Goal: Information Seeking & Learning: Learn about a topic

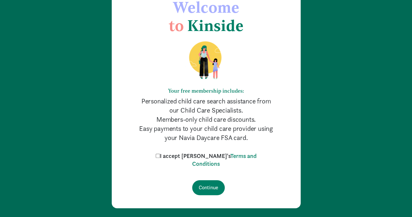
scroll to position [45, 0]
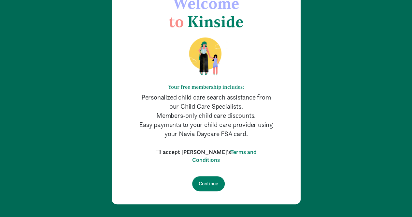
click at [160, 153] on input "I accept Kinside's Terms and Conditions" at bounding box center [158, 152] width 4 height 4
checkbox input "true"
click at [205, 185] on input "Continue" at bounding box center [208, 183] width 33 height 15
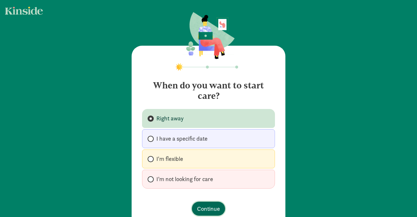
click at [209, 205] on span "Continue" at bounding box center [208, 208] width 23 height 9
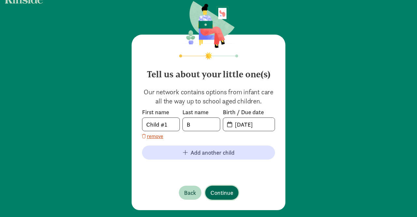
scroll to position [17, 0]
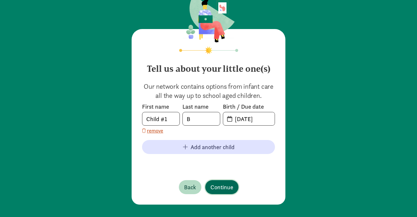
click at [220, 186] on span "Continue" at bounding box center [222, 187] width 23 height 9
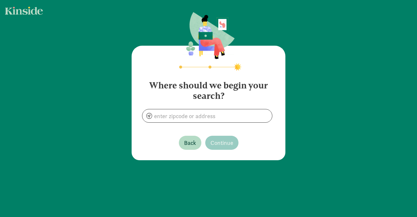
scroll to position [0, 0]
click at [195, 117] on input at bounding box center [207, 115] width 130 height 13
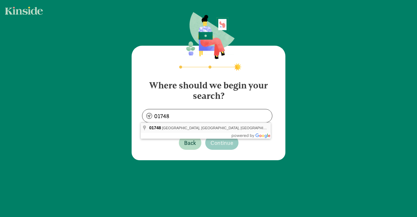
type input "[GEOGRAPHIC_DATA], MA 01748, [GEOGRAPHIC_DATA]"
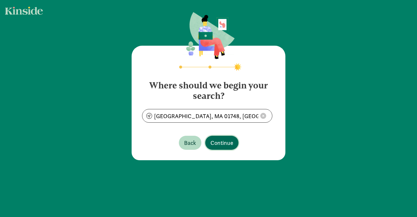
click at [226, 142] on span "Continue" at bounding box center [222, 142] width 23 height 9
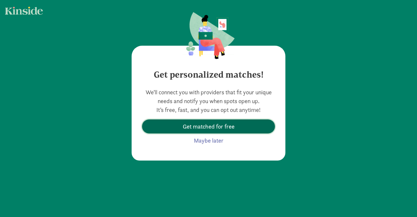
click at [209, 124] on span "Get matched for free" at bounding box center [209, 126] width 52 height 9
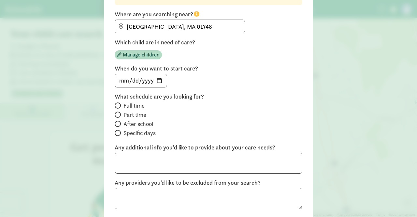
scroll to position [72, 0]
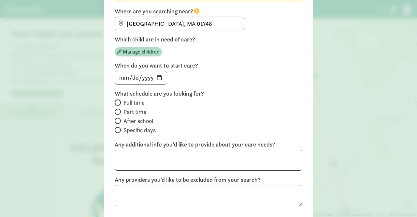
click at [116, 102] on input "Full time" at bounding box center [117, 102] width 4 height 4
radio input "true"
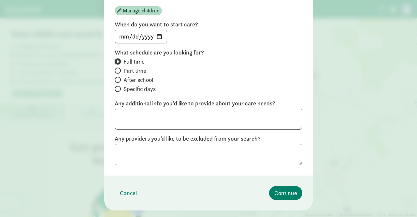
scroll to position [113, 0]
click at [280, 192] on span "Continue" at bounding box center [285, 193] width 23 height 9
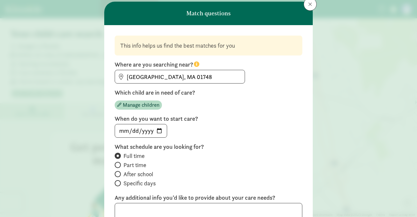
scroll to position [19, 0]
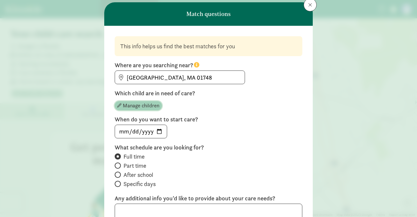
click at [141, 105] on span "Manage children" at bounding box center [141, 106] width 37 height 8
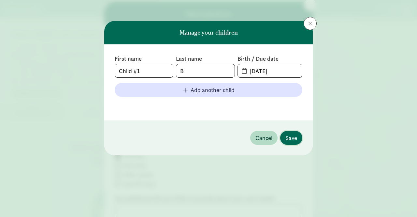
click at [292, 137] on span "Save" at bounding box center [292, 137] width 12 height 9
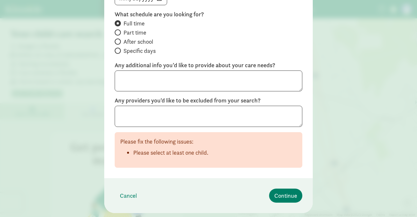
scroll to position [164, 0]
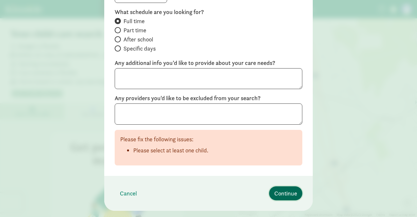
click at [290, 192] on span "Continue" at bounding box center [285, 193] width 23 height 9
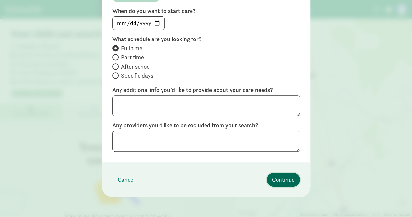
scroll to position [50, 0]
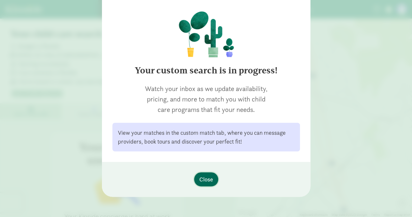
click at [205, 178] on span "Close" at bounding box center [207, 179] width 14 height 9
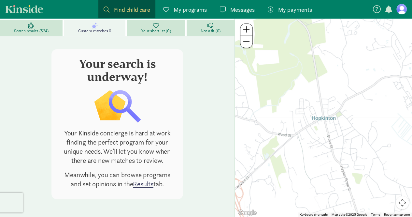
scroll to position [0, 0]
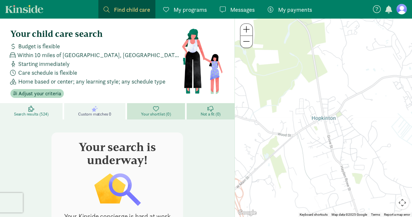
click at [33, 111] on span "Search results (524)" at bounding box center [31, 113] width 35 height 5
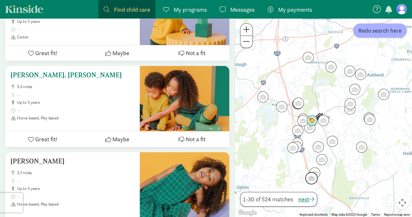
scroll to position [2549, 0]
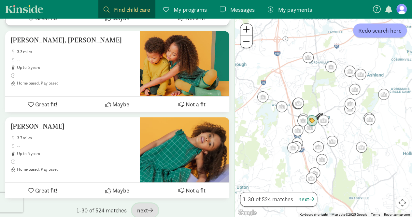
click at [142, 206] on span "next" at bounding box center [145, 210] width 16 height 9
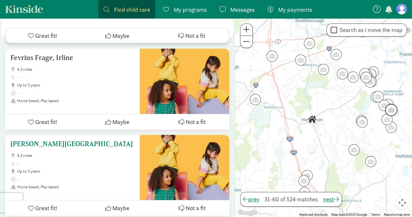
scroll to position [2533, 0]
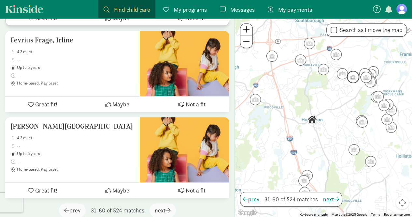
click at [354, 79] on img "Click to see details" at bounding box center [353, 77] width 12 height 12
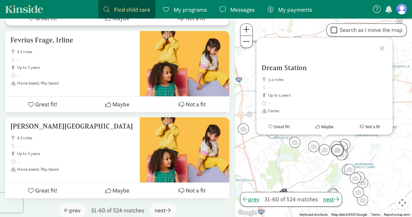
click at [338, 149] on img "Click to see details" at bounding box center [338, 150] width 12 height 12
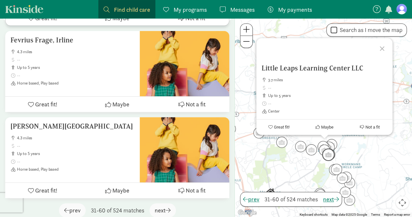
click at [331, 157] on img "Click to see details" at bounding box center [328, 154] width 12 height 12
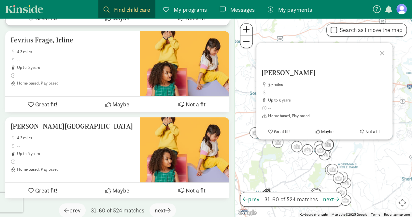
click at [329, 144] on img "Click to see details" at bounding box center [328, 144] width 12 height 12
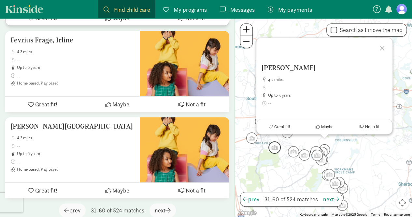
click at [274, 148] on img "Click to see details" at bounding box center [275, 147] width 12 height 12
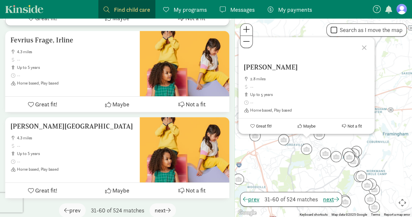
click at [274, 148] on div "To navigate, press the arrow keys. [PERSON_NAME] 2.8 miles up to 5 years Home b…" at bounding box center [323, 117] width 177 height 199
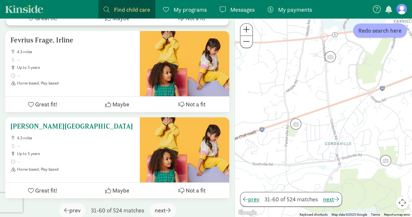
click at [45, 169] on div "[PERSON_NAME] 4.3 miles up to 5 years Home based, Play based" at bounding box center [72, 149] width 135 height 65
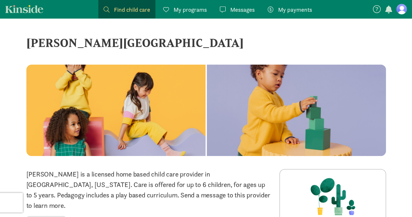
click at [291, 10] on span "My payments" at bounding box center [295, 9] width 34 height 9
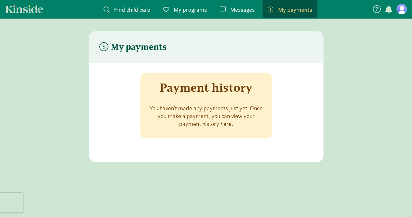
click at [190, 11] on span "My programs" at bounding box center [190, 9] width 33 height 9
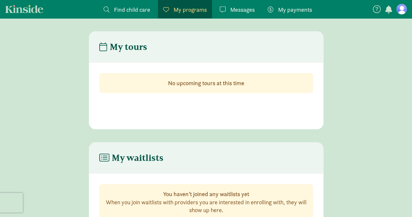
click at [290, 8] on span "My payments" at bounding box center [295, 9] width 34 height 9
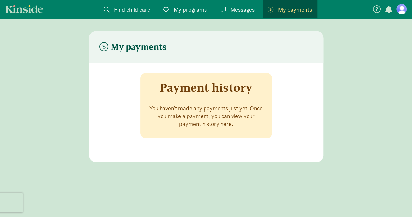
click at [136, 11] on span "Find child care" at bounding box center [132, 9] width 36 height 9
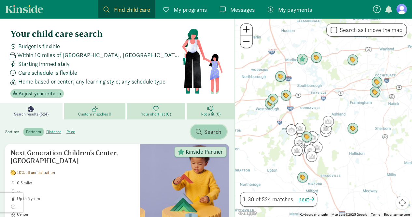
click at [209, 130] on span "Search" at bounding box center [212, 131] width 17 height 9
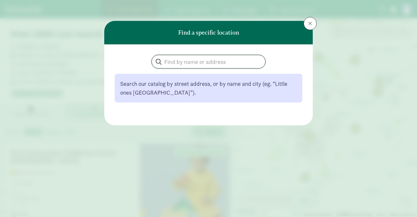
click at [180, 62] on input "search" at bounding box center [208, 61] width 113 height 13
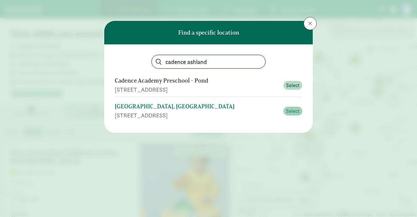
type input "cadence ashland"
click at [293, 110] on span "Select" at bounding box center [293, 111] width 14 height 8
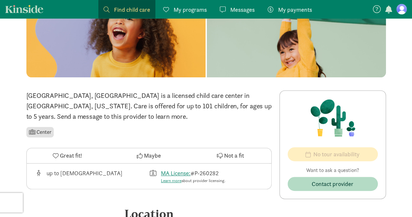
scroll to position [79, 0]
click at [68, 154] on span "Great fit!" at bounding box center [71, 155] width 22 height 9
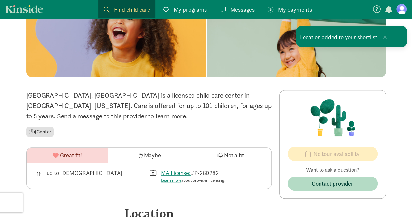
click at [126, 184] on div "up to [DEMOGRAPHIC_DATA] MA License: #P-260282 Learn more about provider licens…" at bounding box center [149, 176] width 245 height 26
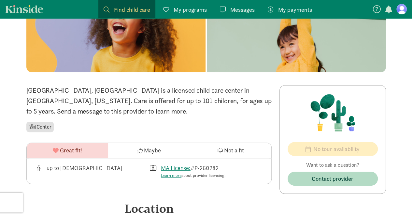
scroll to position [84, 0]
click at [36, 126] on li "Center" at bounding box center [40, 126] width 28 height 10
click at [33, 127] on span at bounding box center [32, 126] width 7 height 5
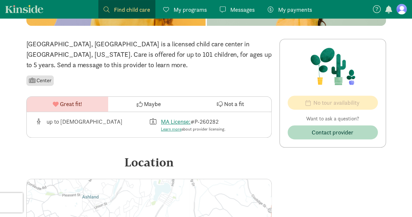
scroll to position [0, 0]
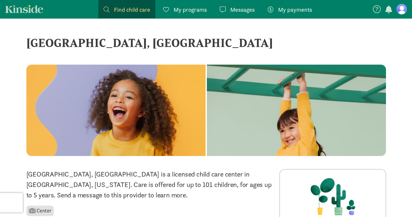
click at [21, 12] on link "Kinside" at bounding box center [24, 9] width 38 height 8
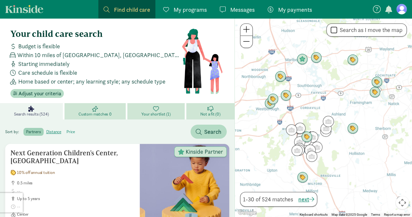
click at [74, 129] on label "price" at bounding box center [71, 132] width 14 height 8
click at [67, 129] on input "price" at bounding box center [67, 129] width 0 height 0
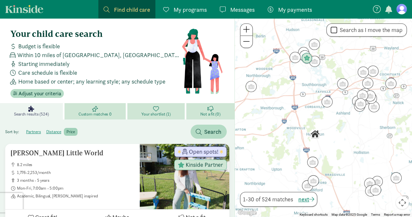
click at [186, 10] on span "My programs" at bounding box center [190, 9] width 33 height 9
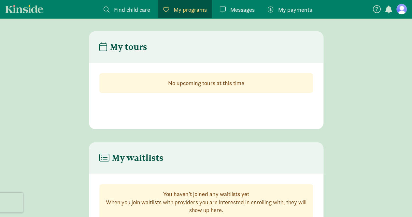
click at [403, 8] on figure at bounding box center [402, 9] width 10 height 10
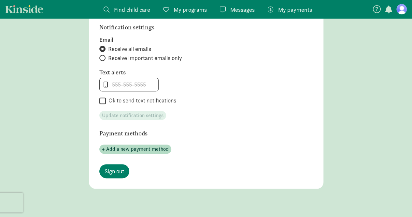
scroll to position [355, 0]
